Goal: Information Seeking & Learning: Learn about a topic

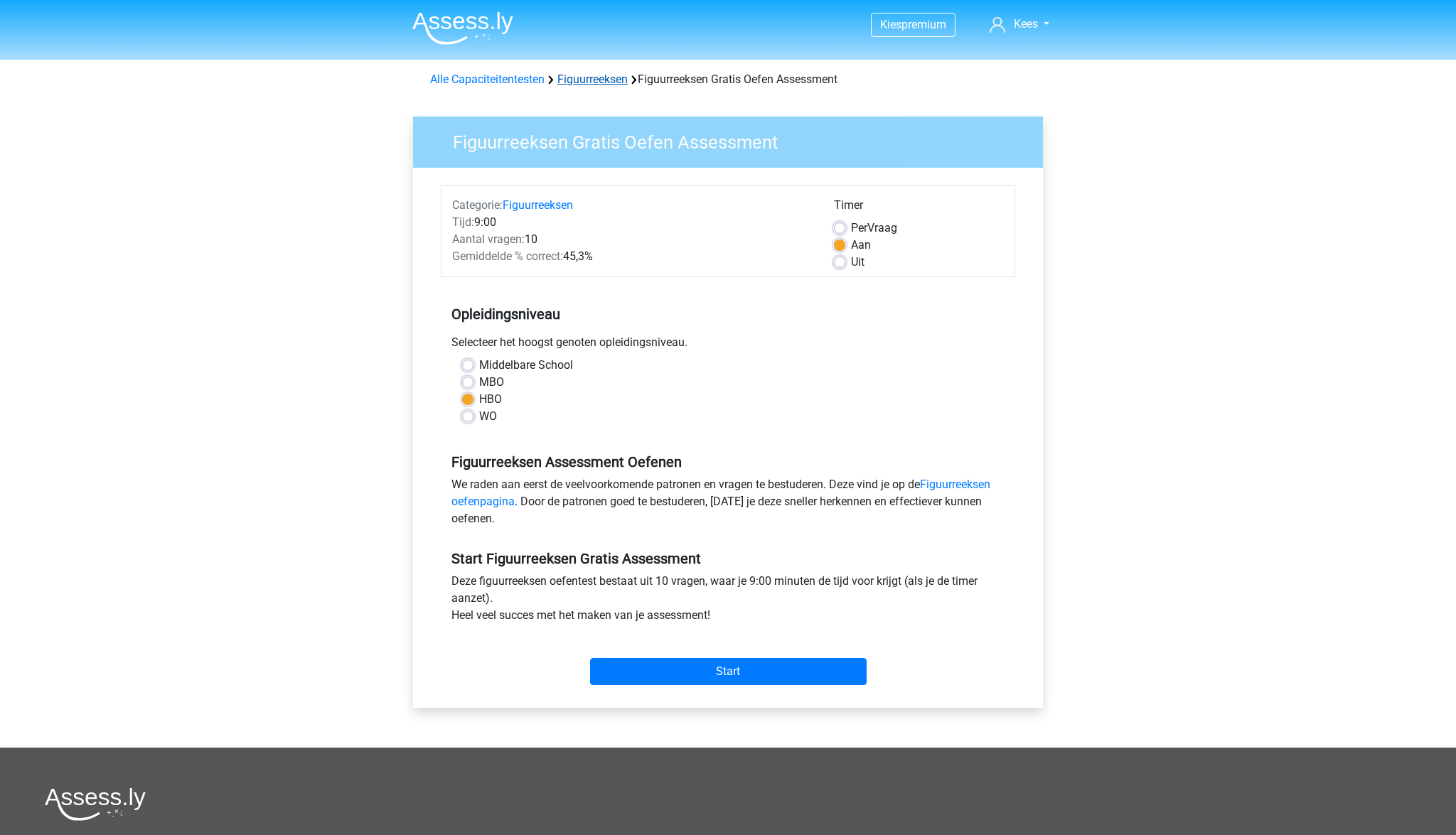
click at [610, 80] on link "Figuurreeksen" at bounding box center [593, 79] width 70 height 14
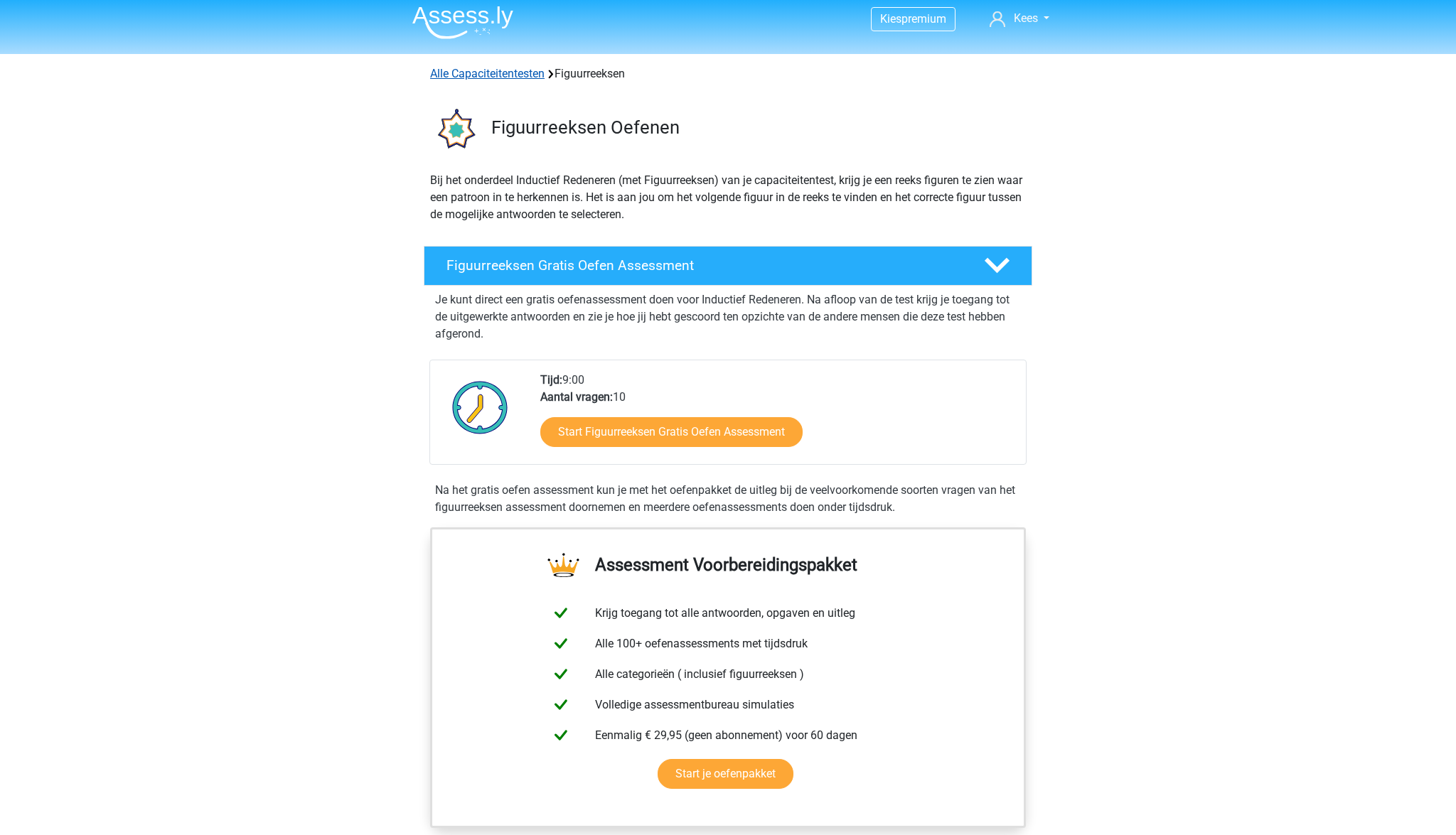
scroll to position [7, 1]
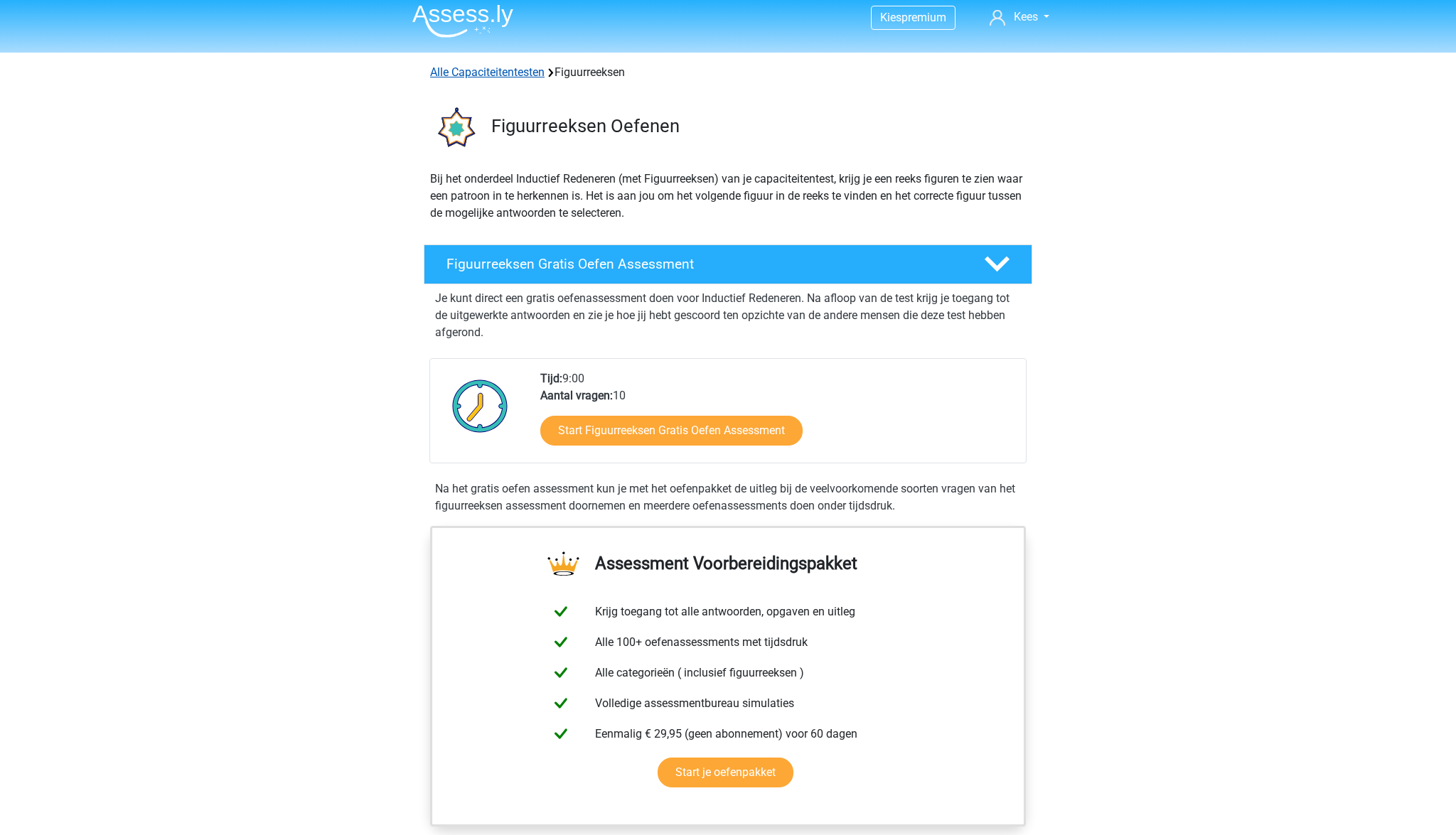
click at [532, 78] on link "Alle Capaciteitentesten" at bounding box center [487, 72] width 114 height 14
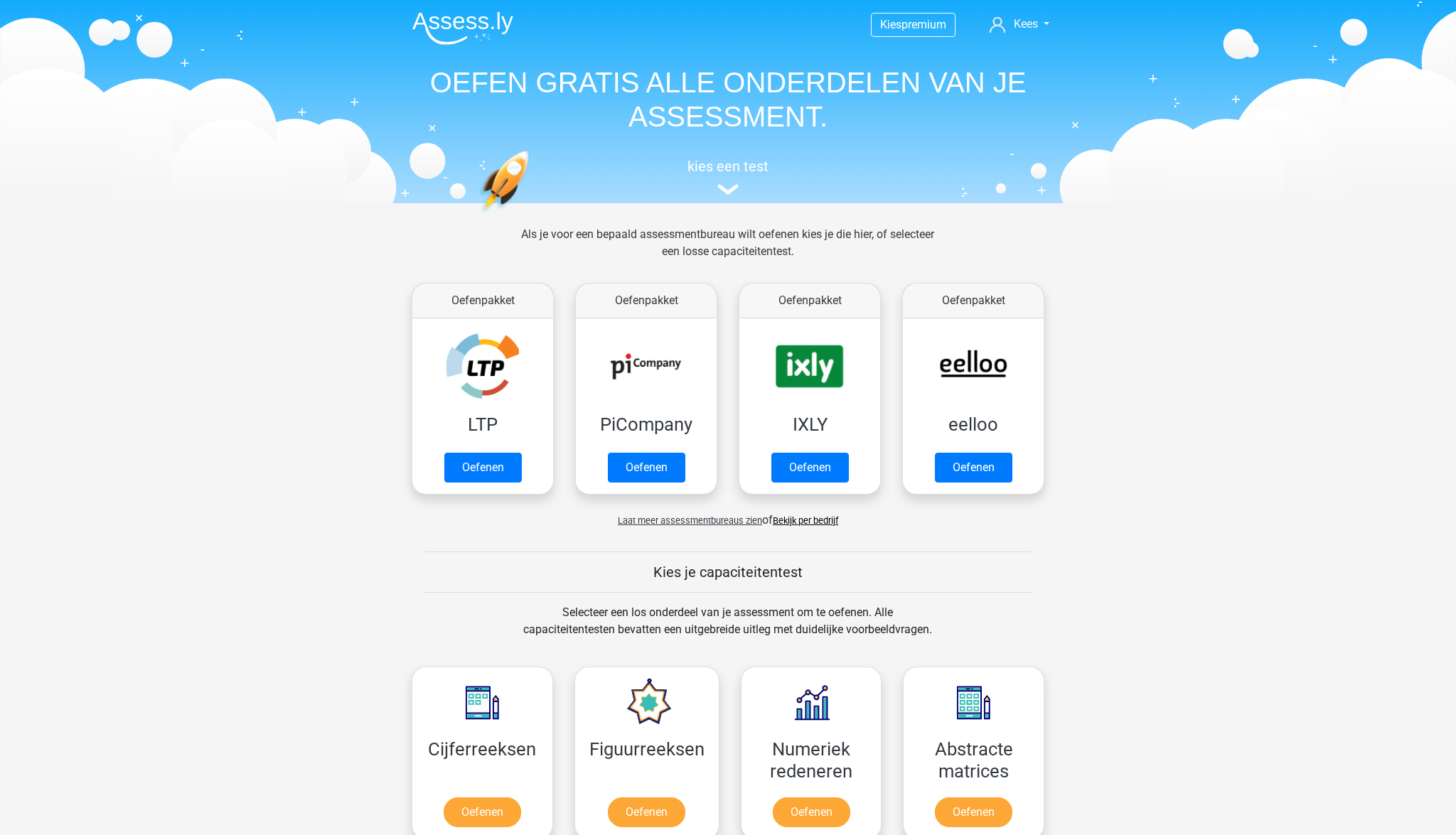
scroll to position [603, 0]
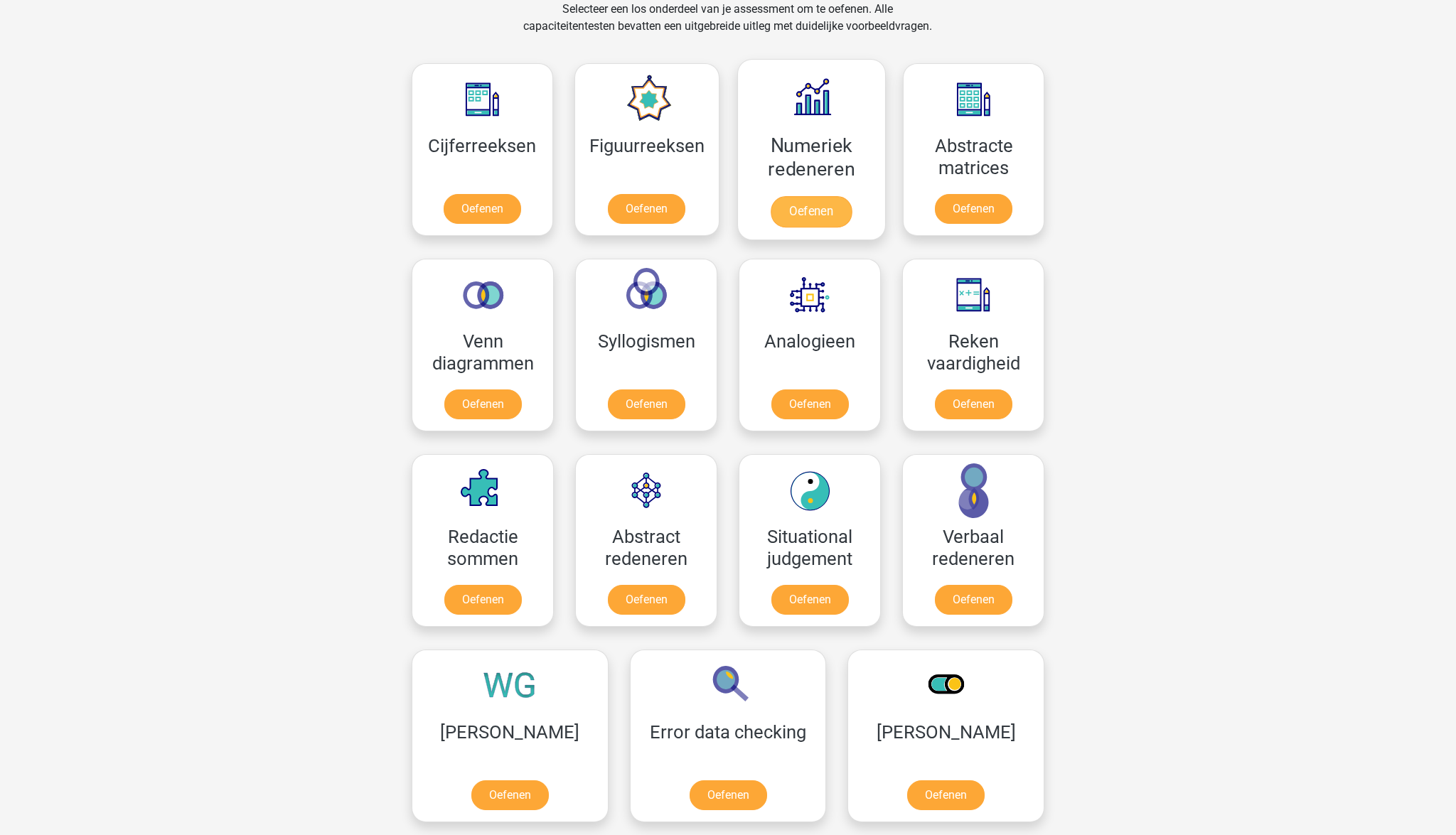
click at [816, 210] on link "Oefenen" at bounding box center [810, 211] width 81 height 31
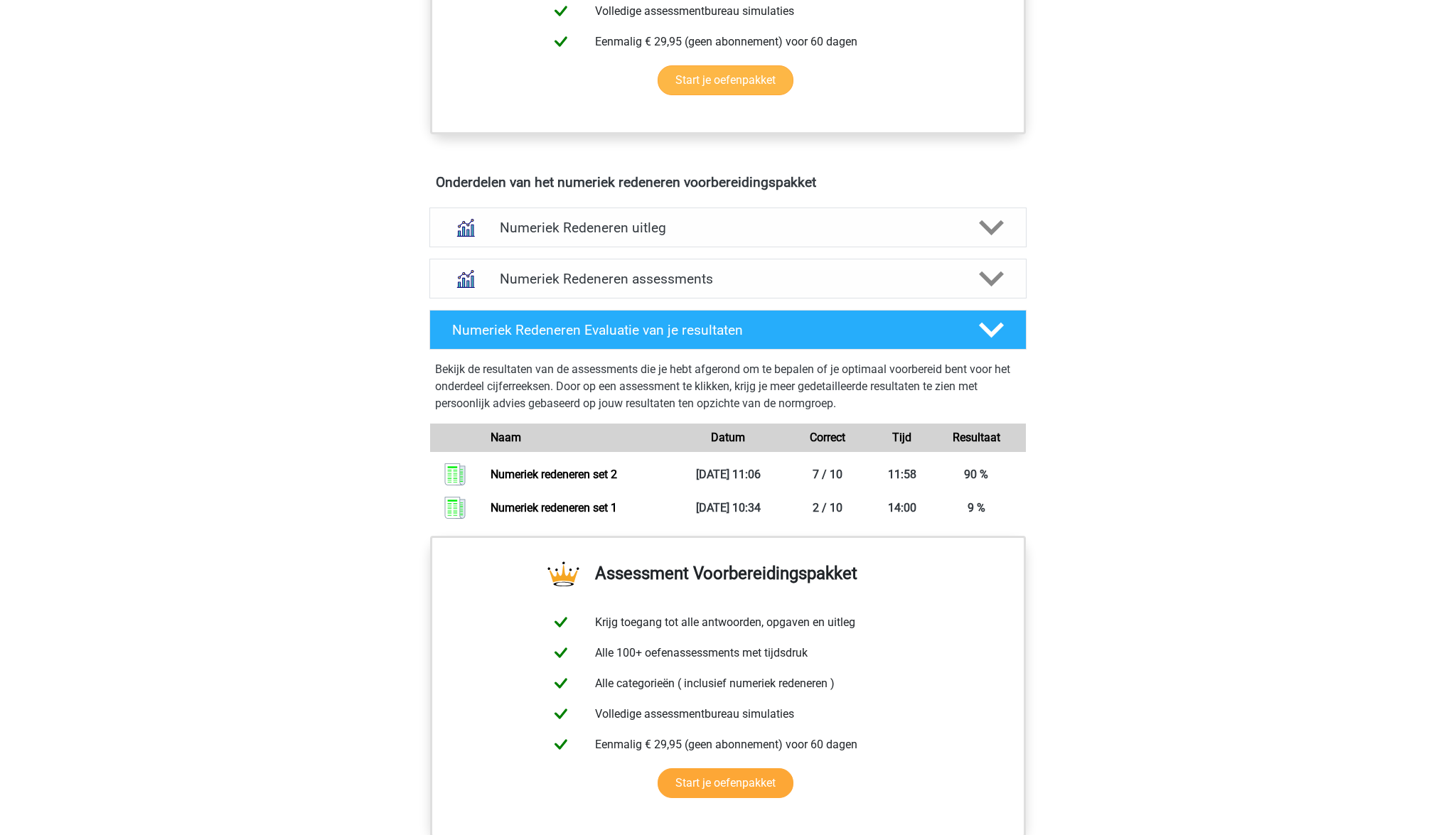
scroll to position [738, 0]
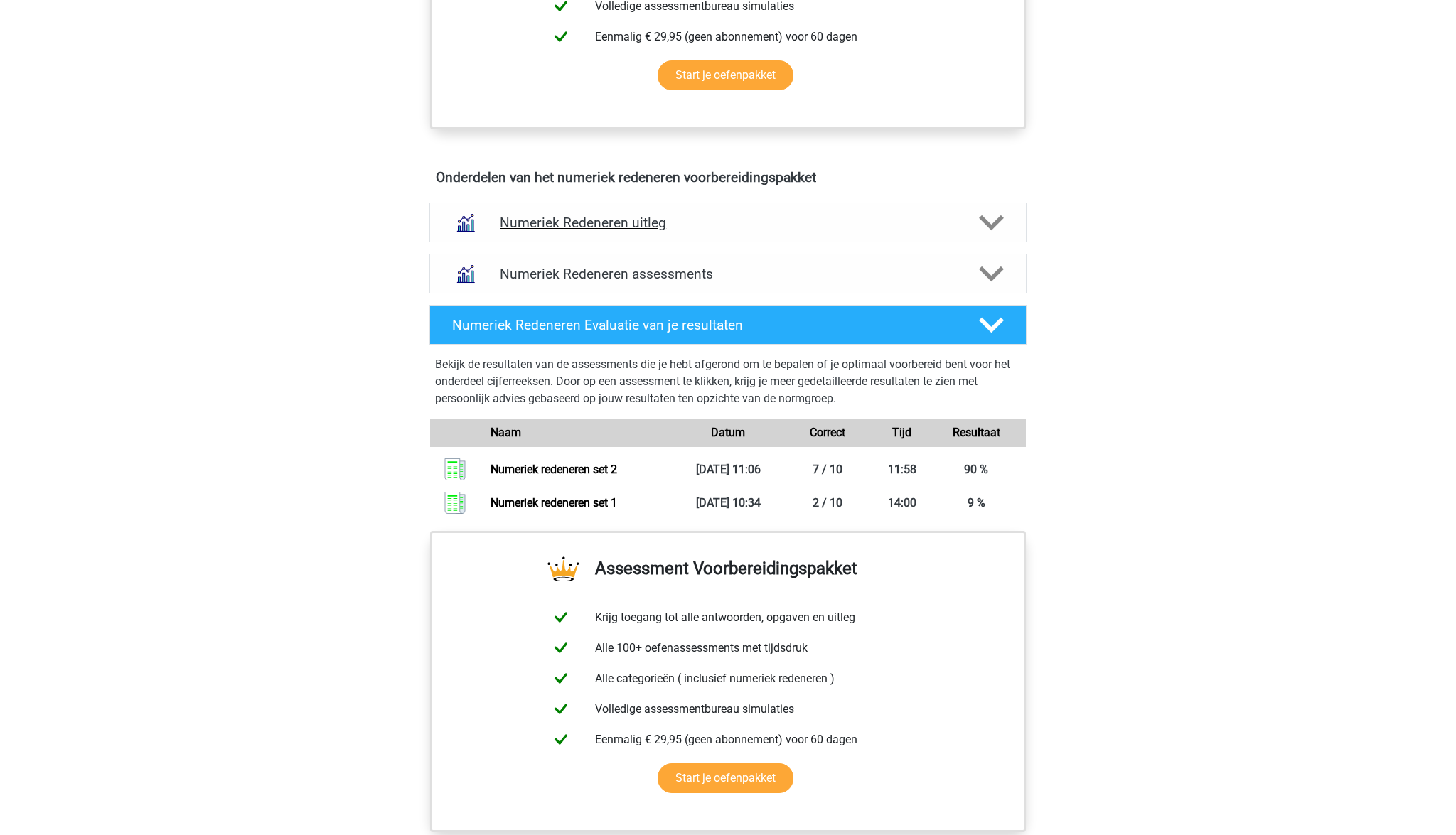
click at [992, 222] on icon at bounding box center [991, 222] width 25 height 25
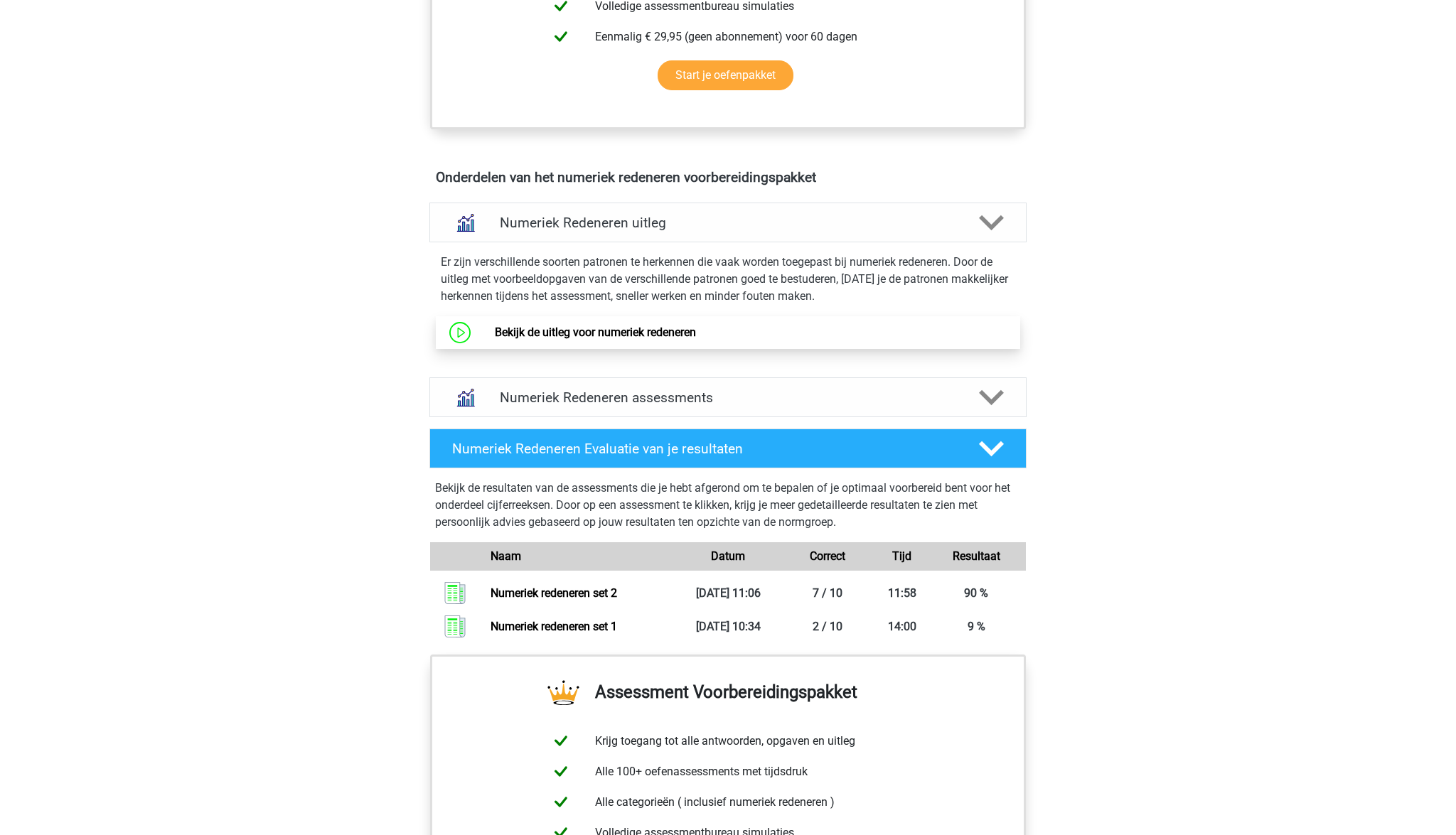
click at [494, 330] on link "Bekijk de uitleg voor numeriek redeneren" at bounding box center [594, 332] width 201 height 14
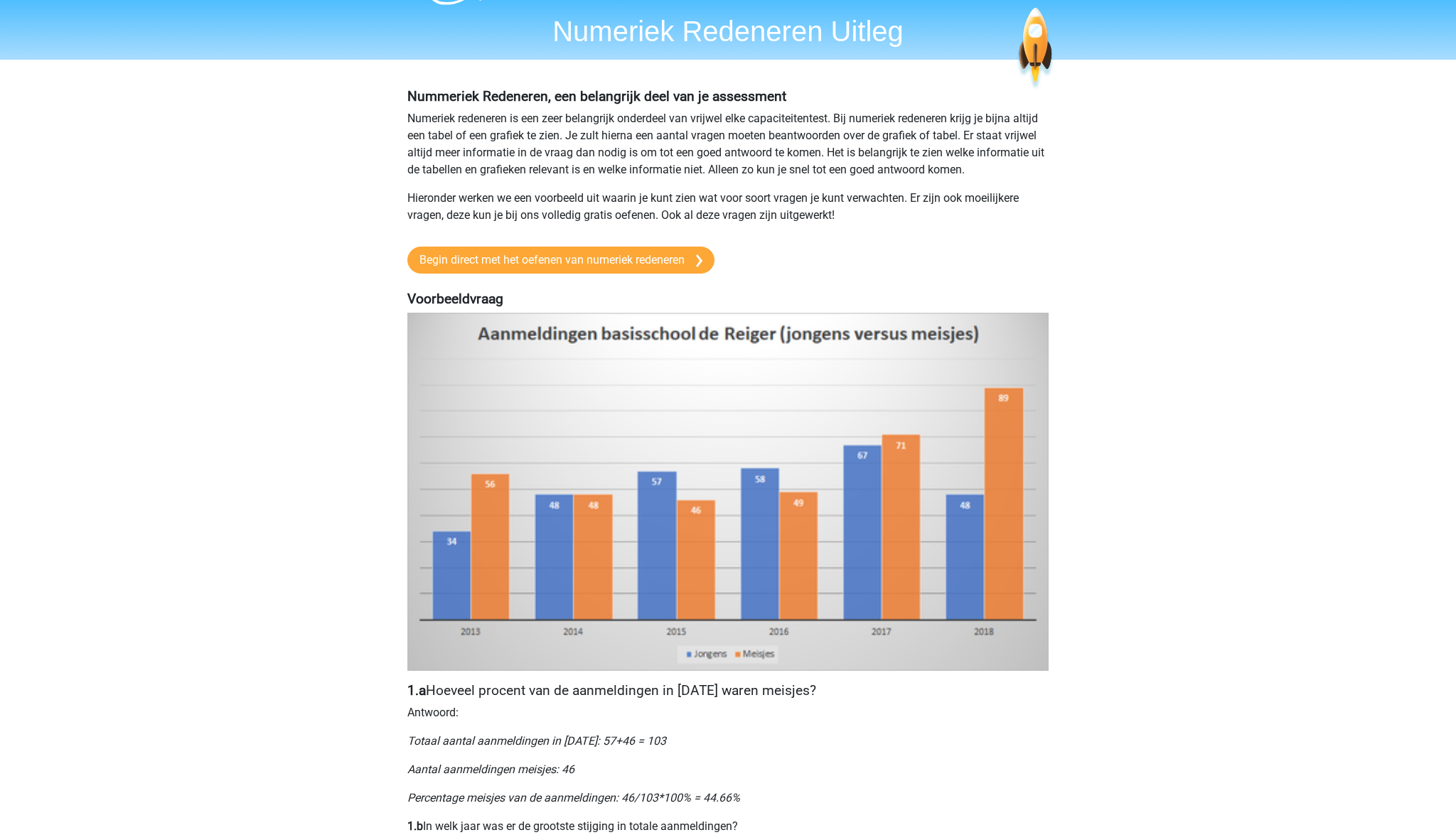
scroll to position [41, 0]
